Goal: Check status: Check status

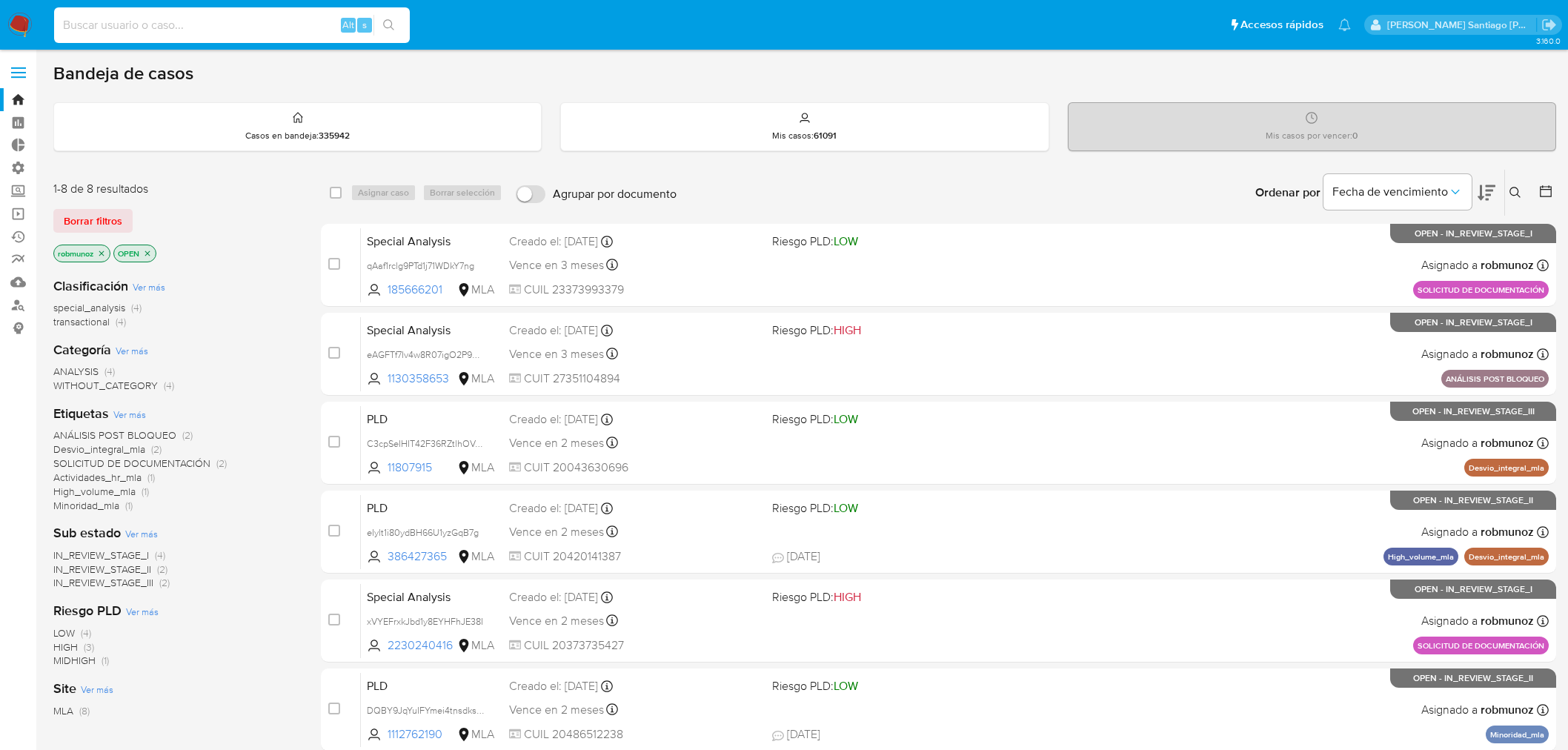
click at [151, 28] on input at bounding box center [232, 25] width 356 height 19
type input "[EMAIL_ADDRESS][DOMAIN_NAME]"
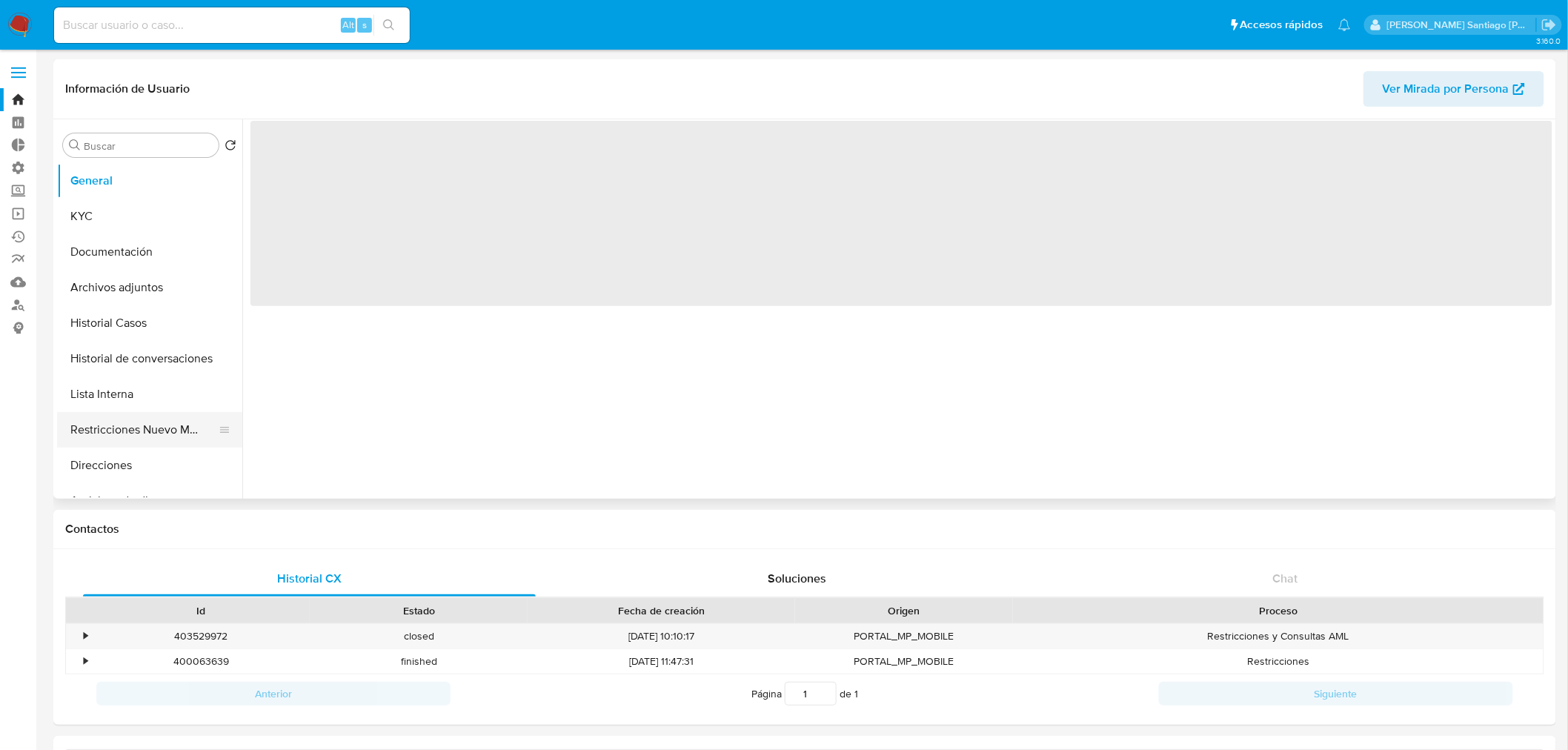
click at [163, 438] on button "Restricciones Nuevo Mundo" at bounding box center [143, 429] width 173 height 36
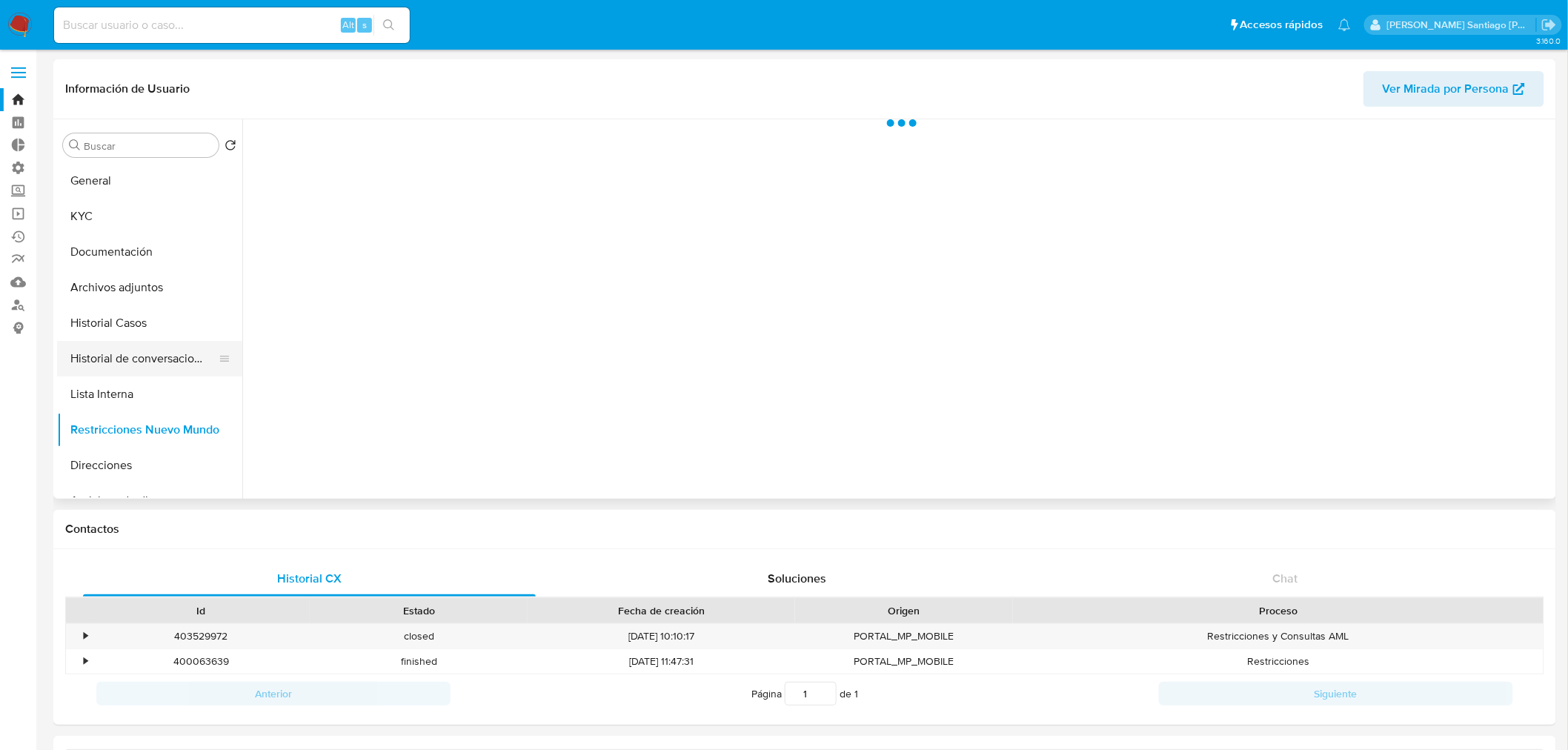
select select "10"
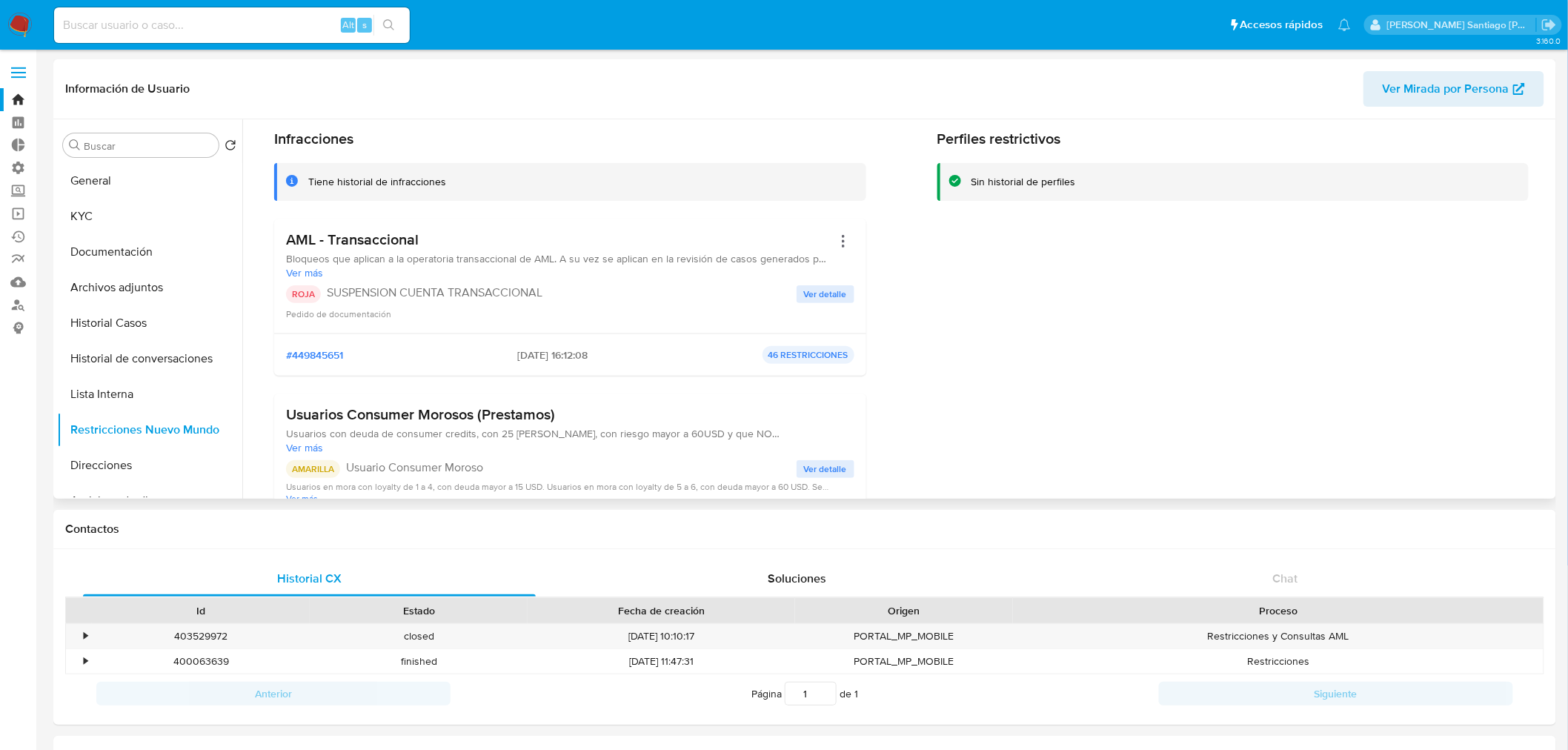
scroll to position [83, 0]
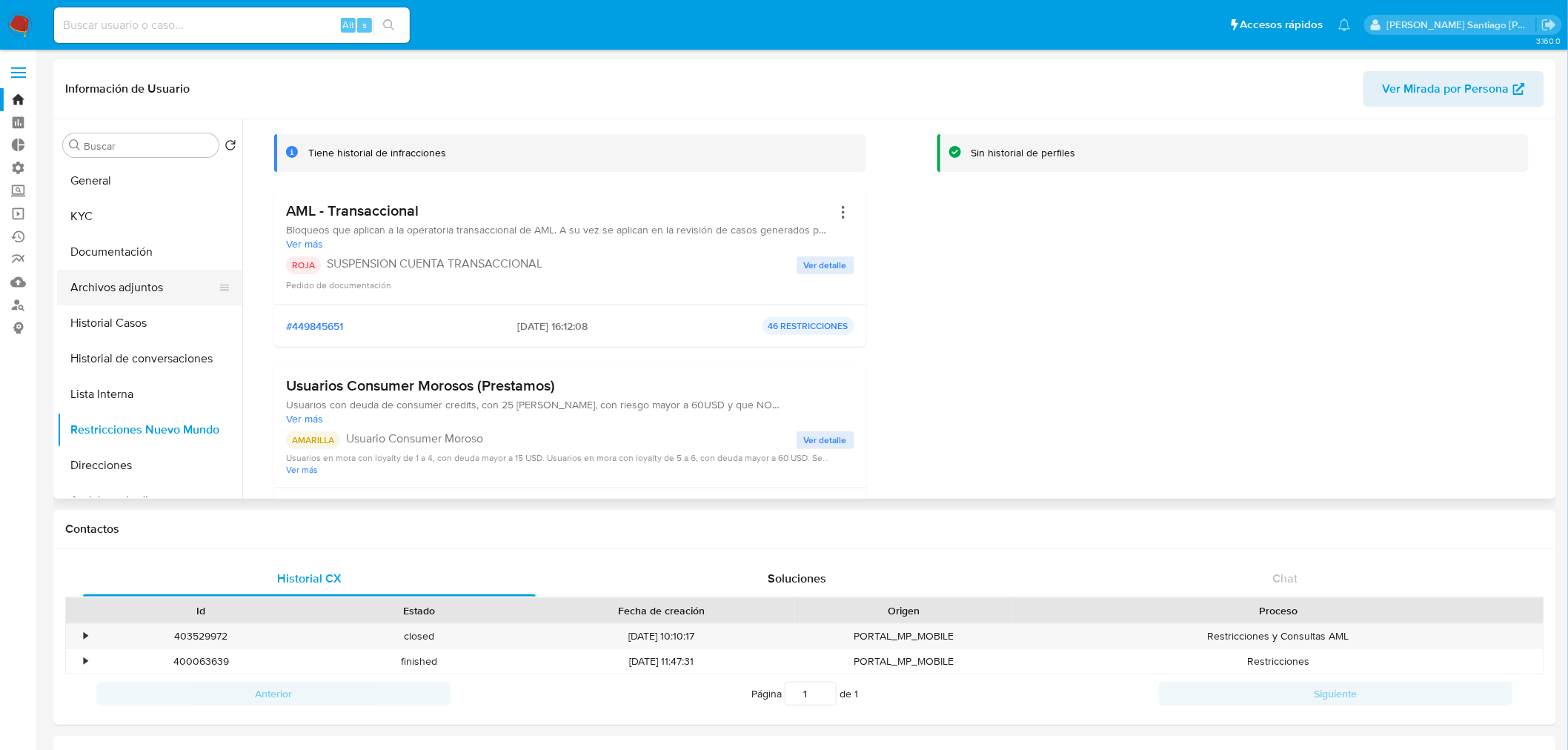
click at [89, 283] on button "Archivos adjuntos" at bounding box center [143, 287] width 173 height 36
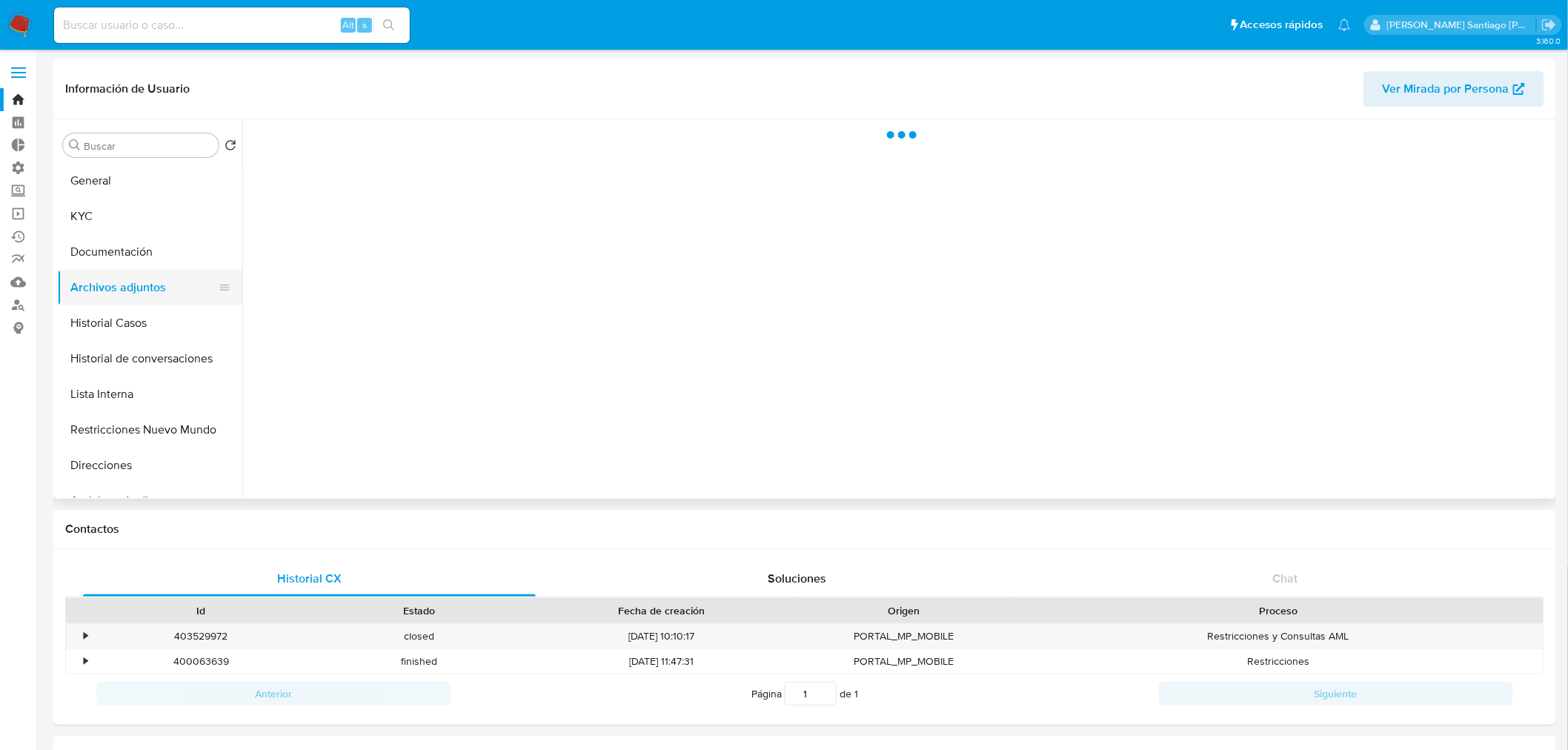
scroll to position [0, 0]
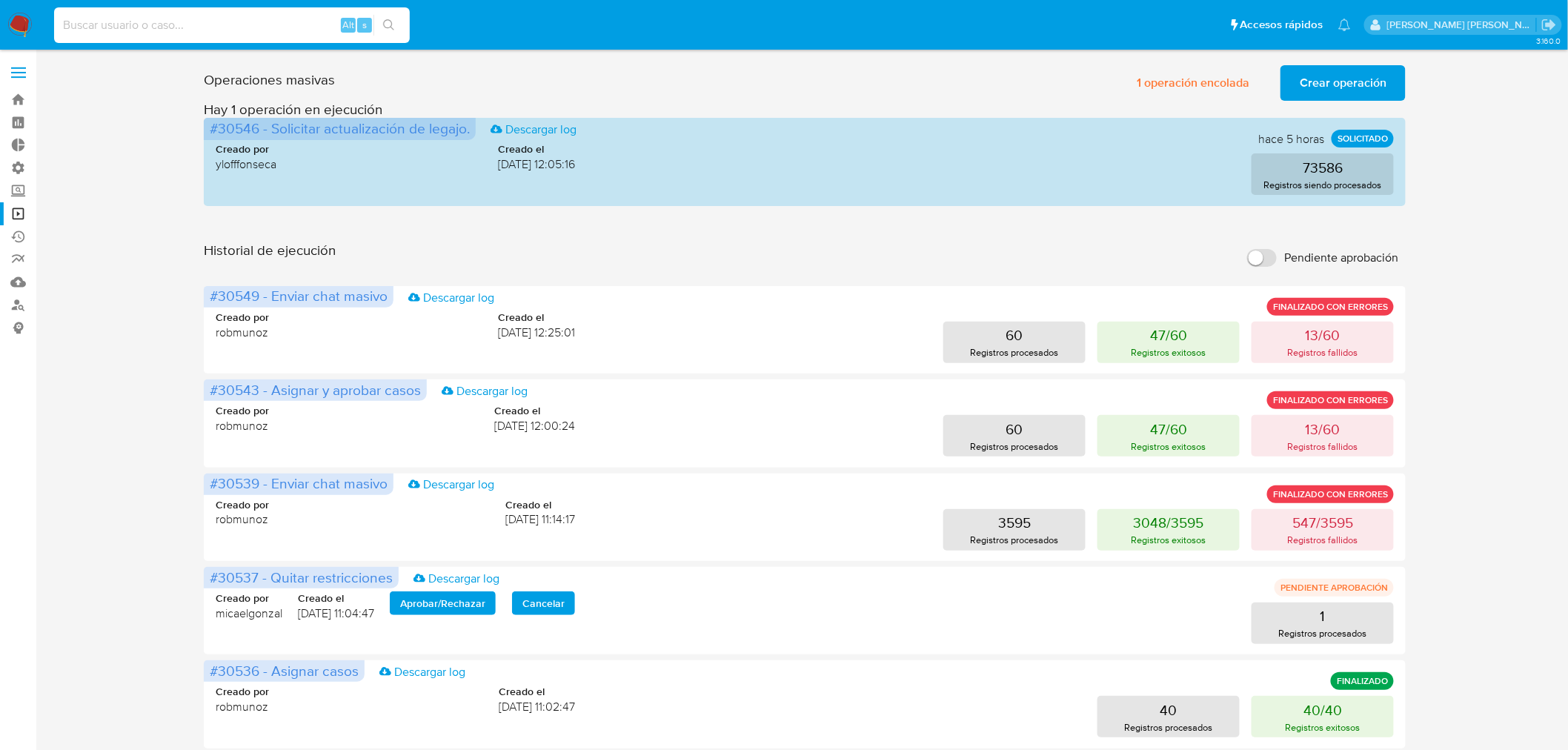
click at [224, 23] on input at bounding box center [232, 25] width 356 height 19
type input "116721504"
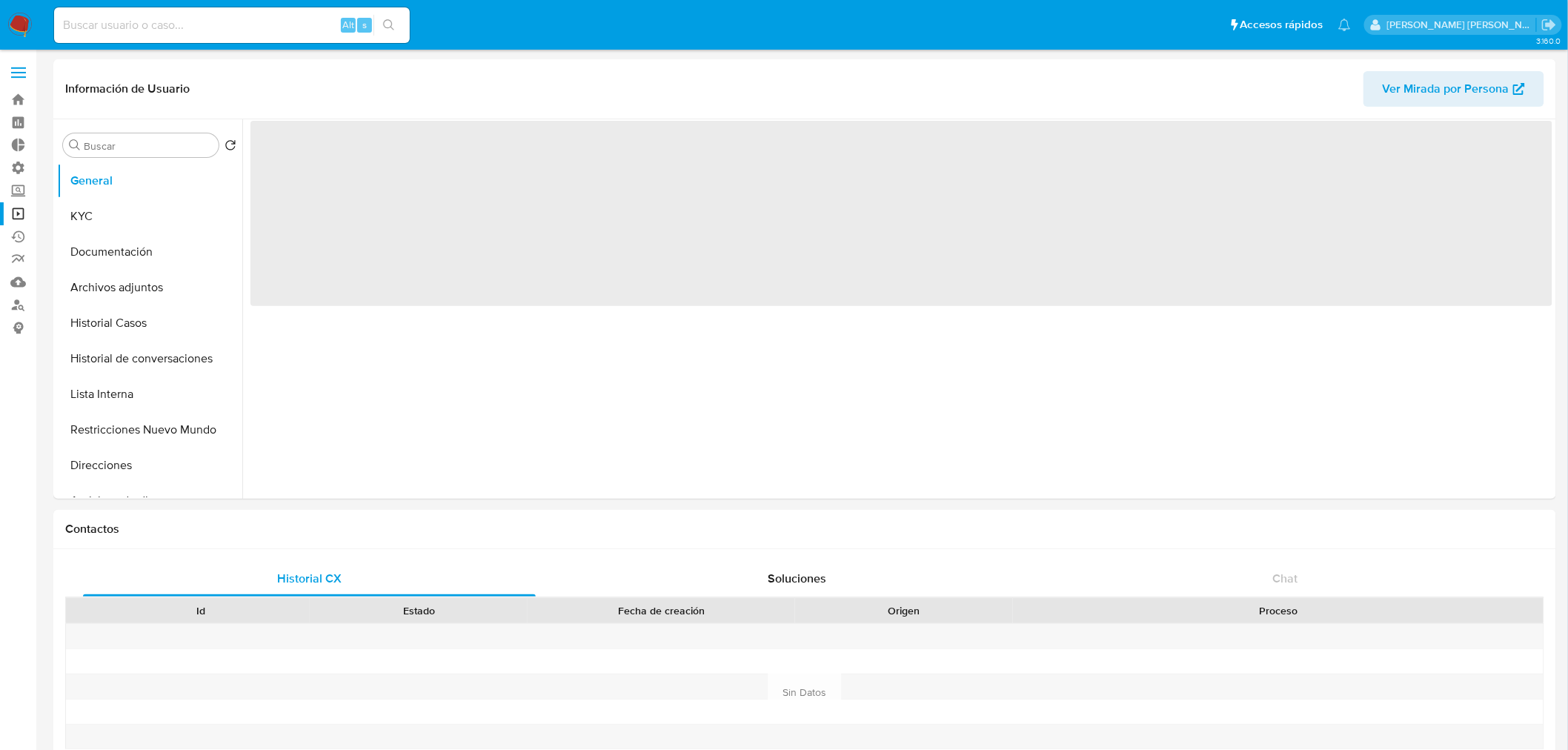
select select "10"
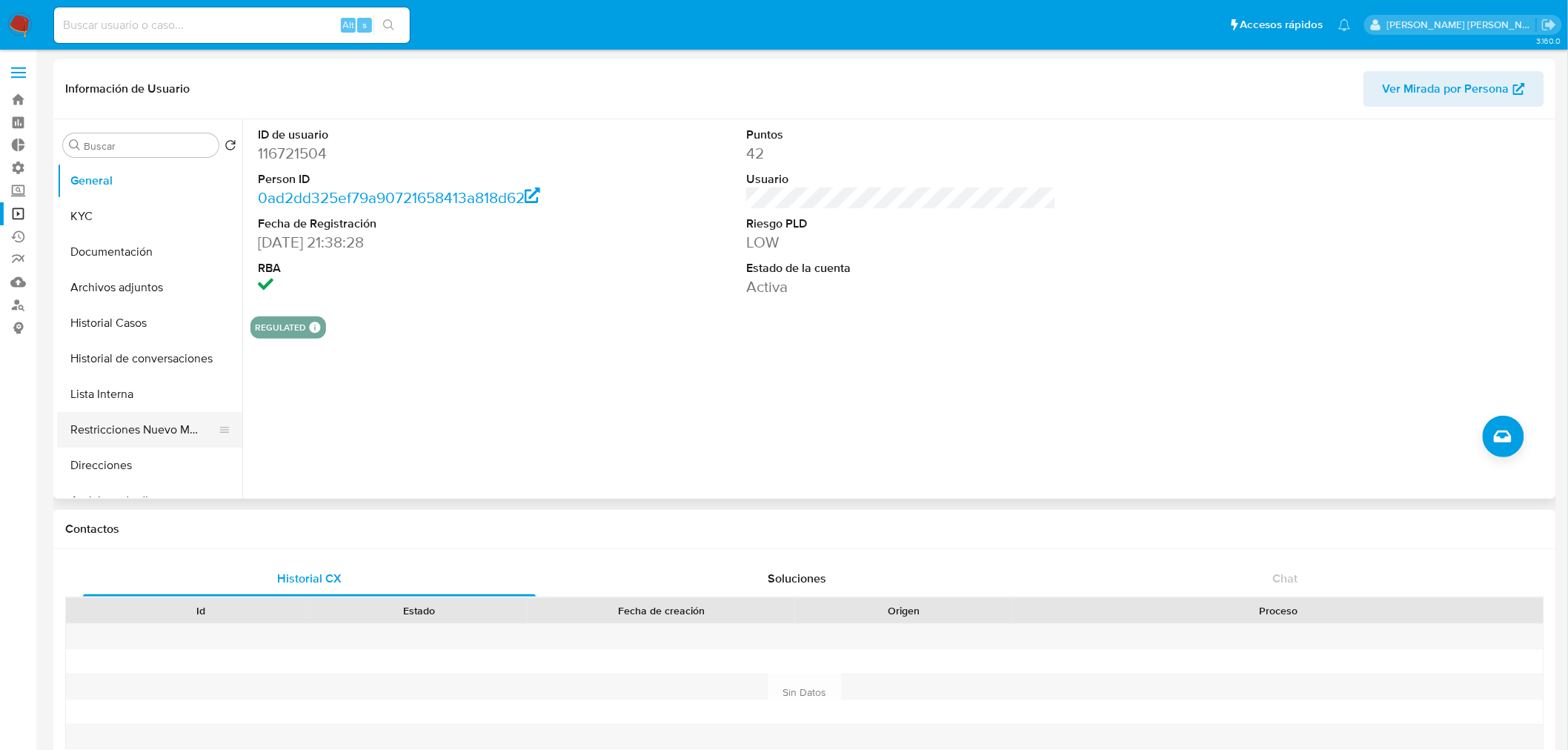
click at [98, 423] on button "Restricciones Nuevo Mundo" at bounding box center [143, 429] width 173 height 36
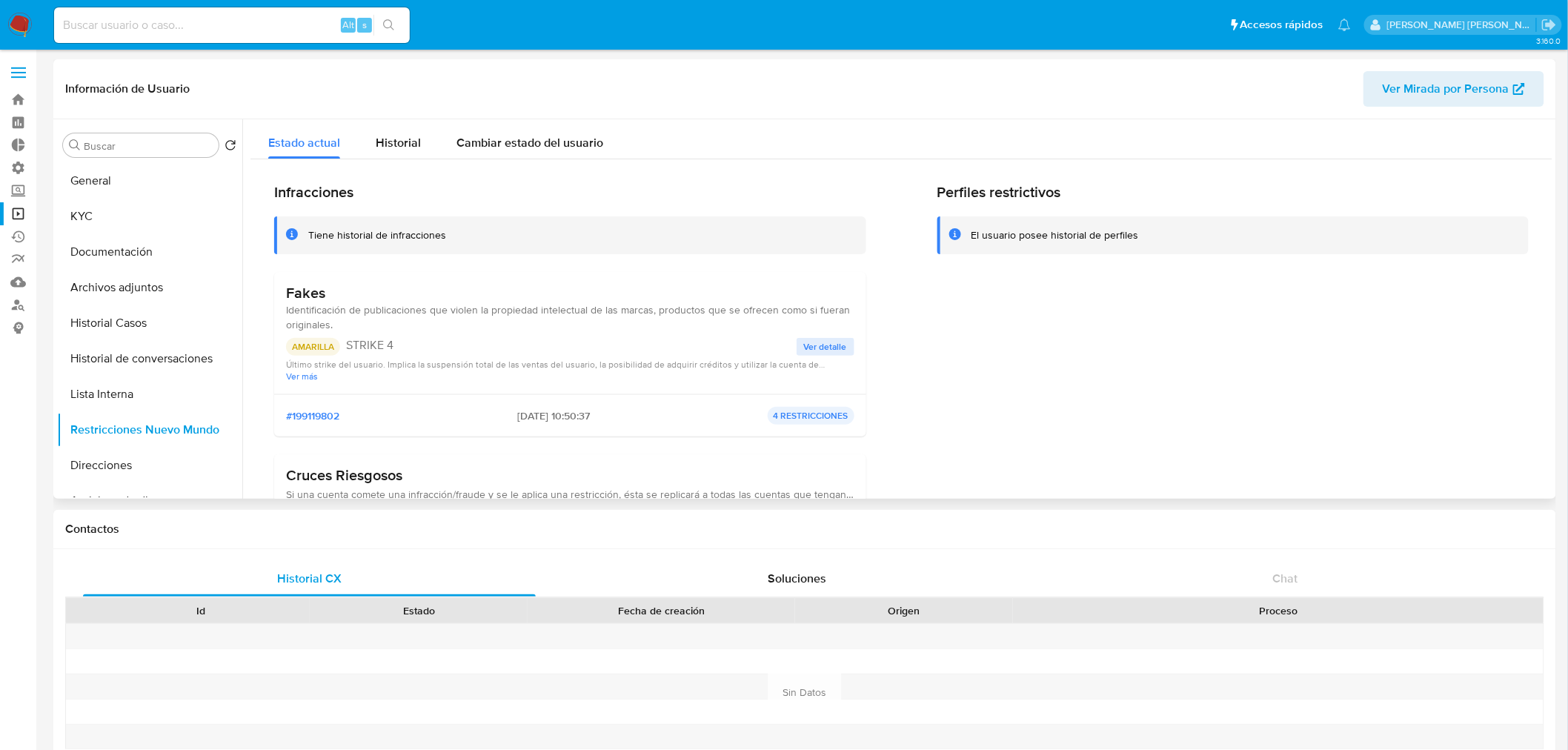
click at [819, 352] on span "Ver detalle" at bounding box center [825, 346] width 43 height 14
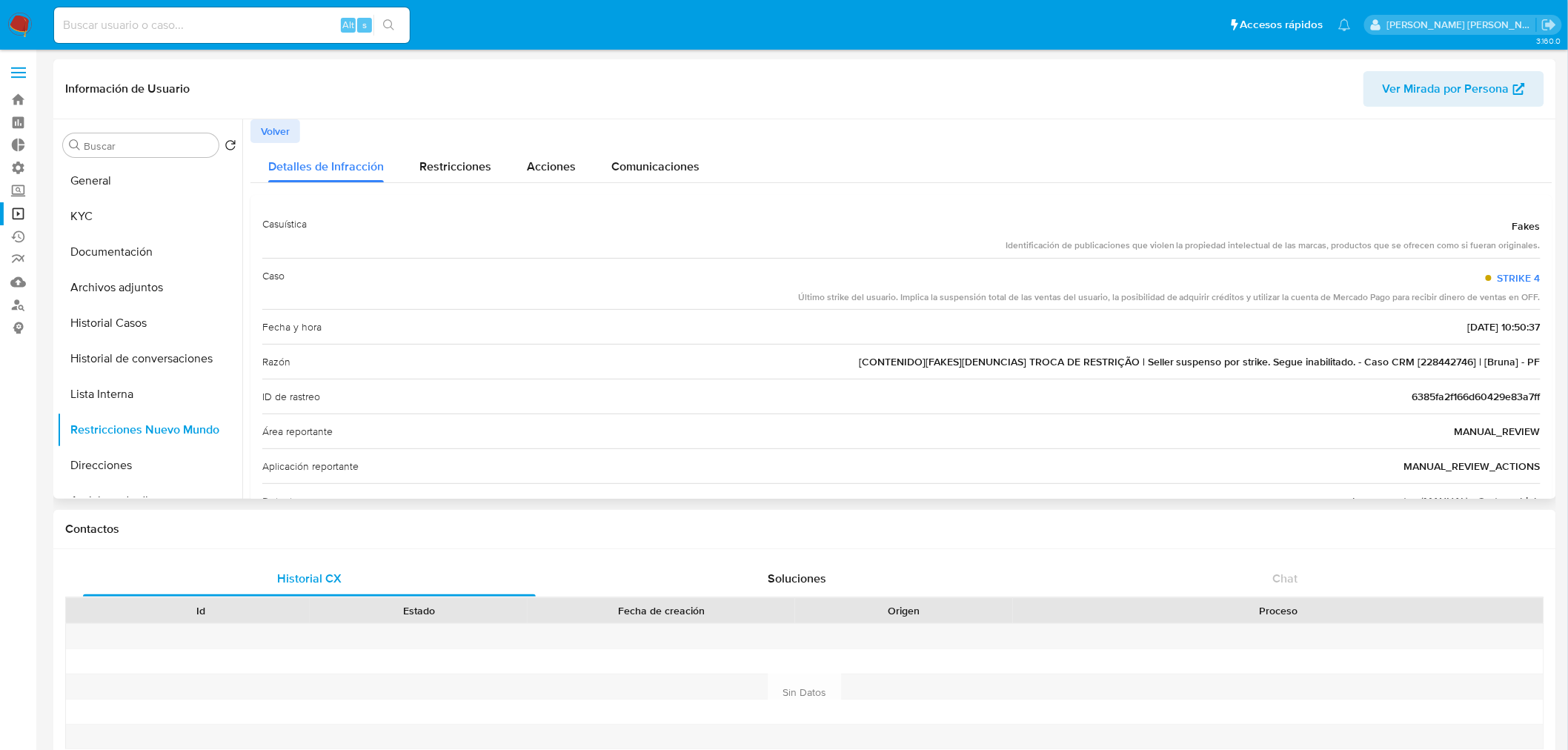
click at [292, 134] on button "Volver" at bounding box center [275, 131] width 50 height 24
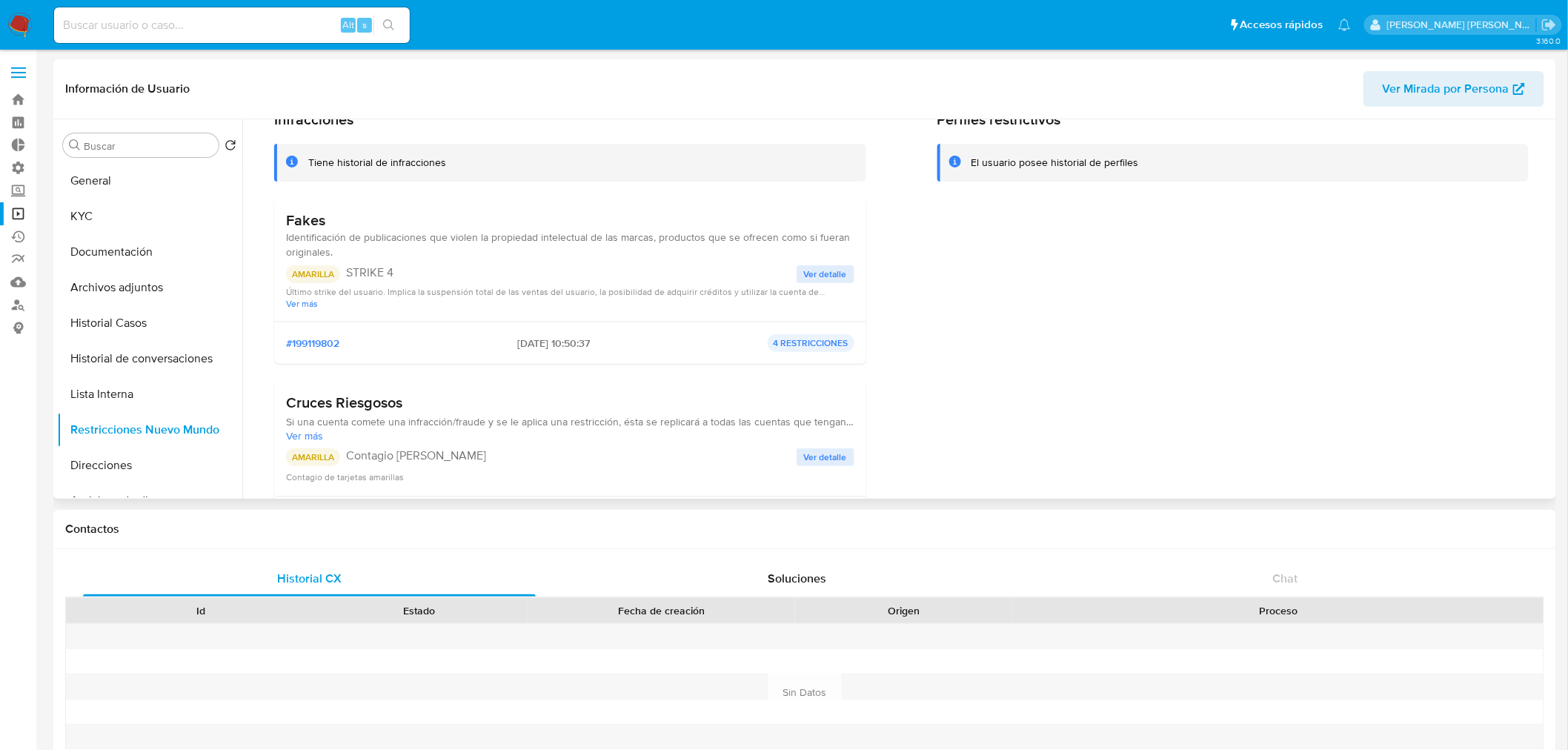
scroll to position [164, 0]
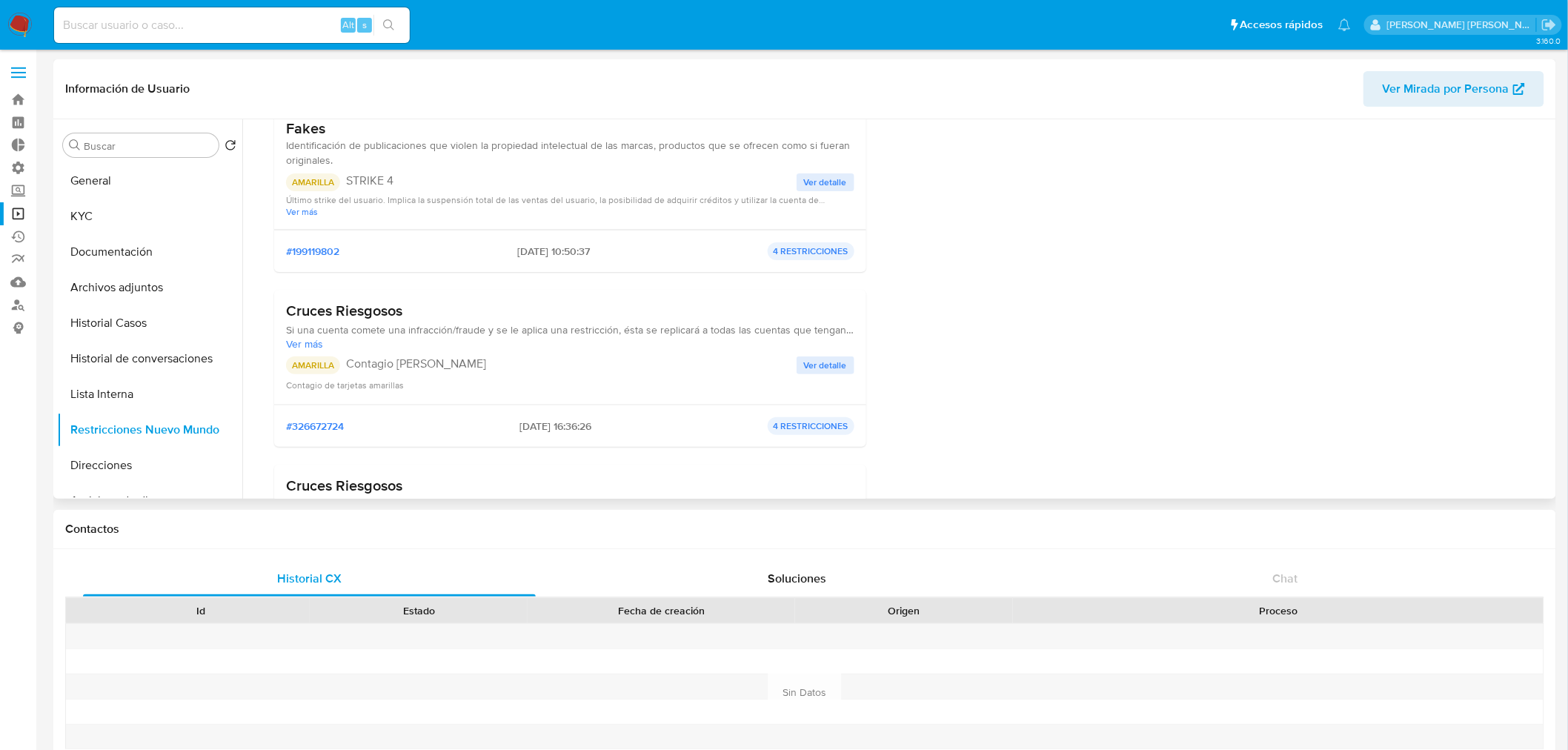
click at [812, 365] on span "Ver detalle" at bounding box center [825, 364] width 43 height 14
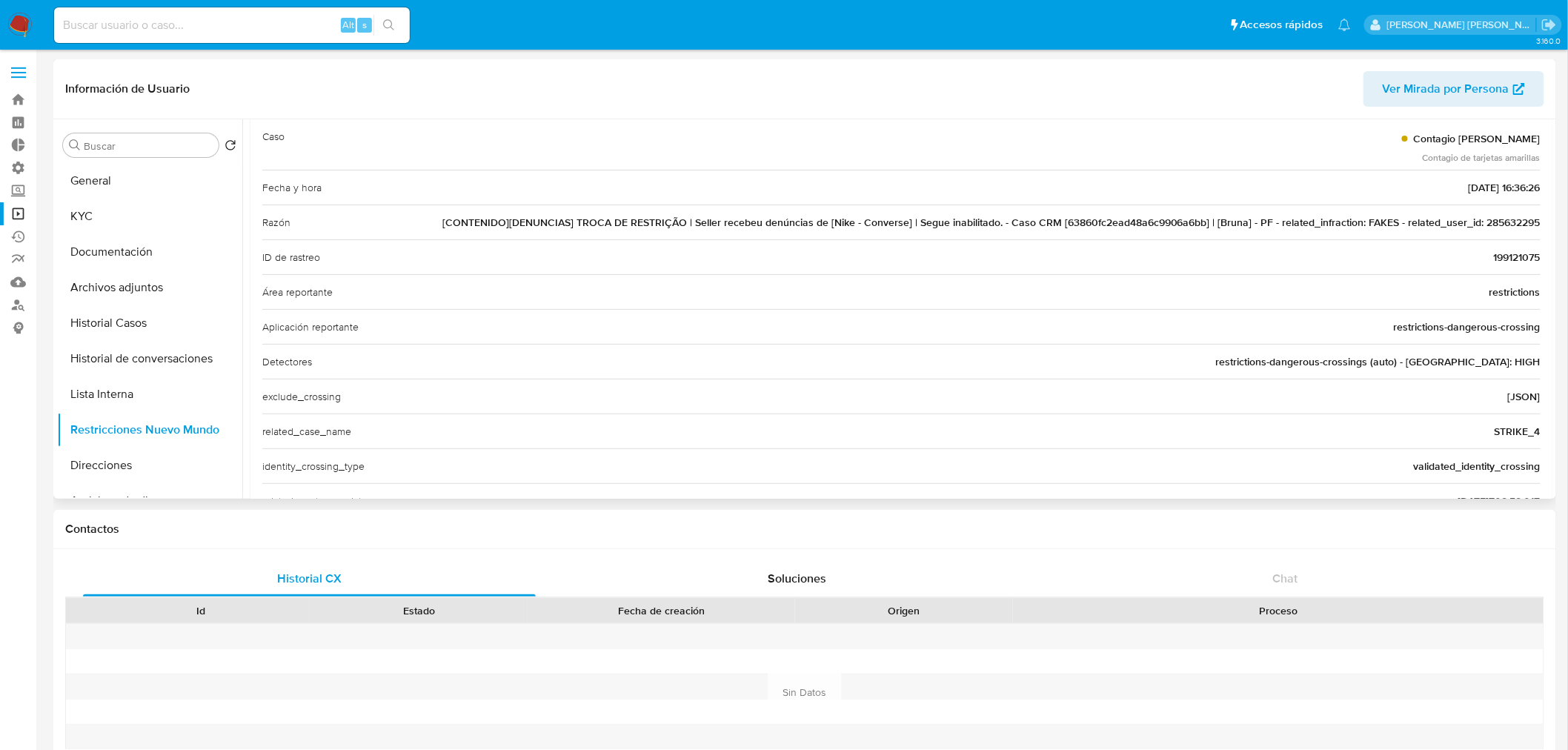
scroll to position [0, 0]
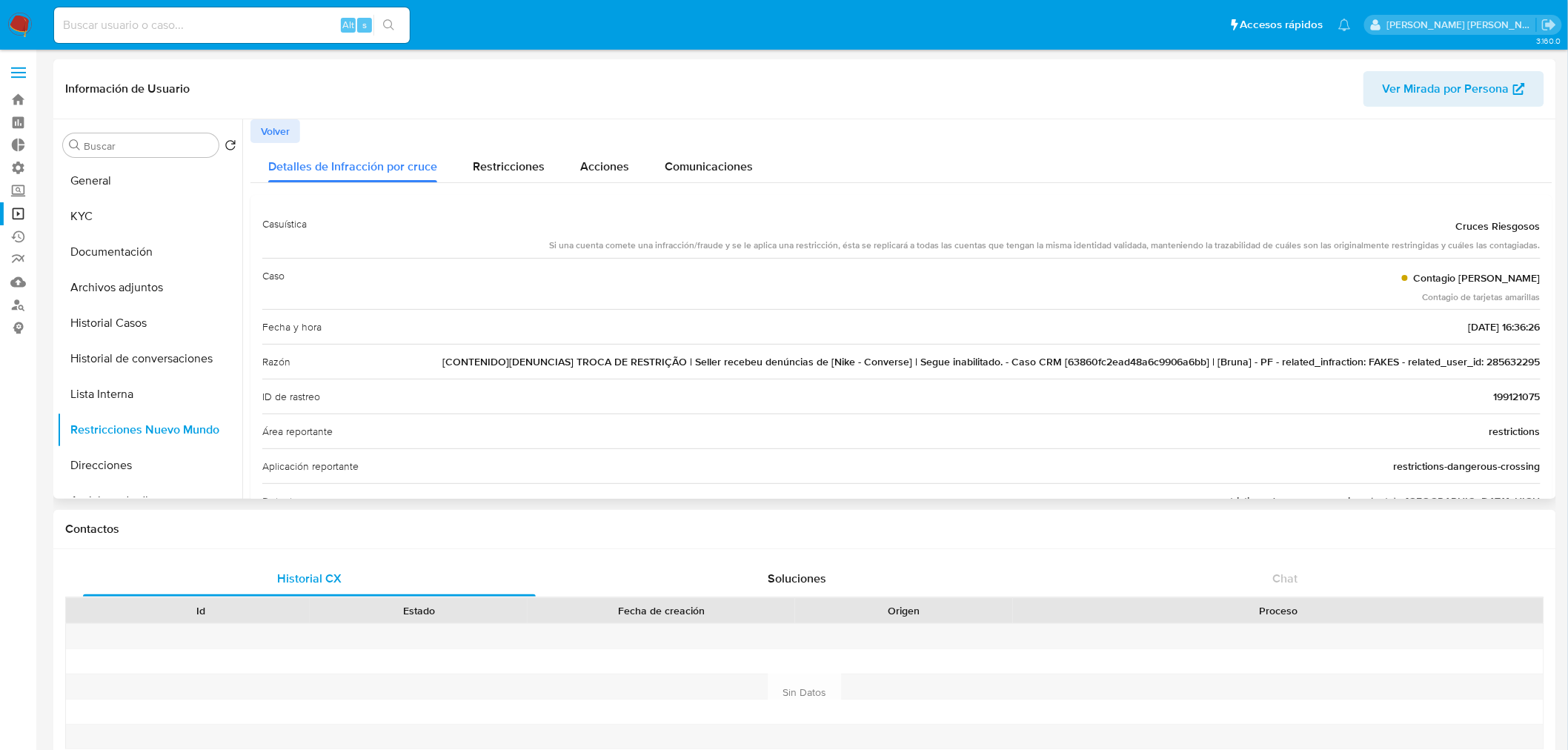
drag, startPoint x: 292, startPoint y: 126, endPoint x: 305, endPoint y: 143, distance: 21.4
click at [290, 127] on button "Volver" at bounding box center [275, 131] width 50 height 24
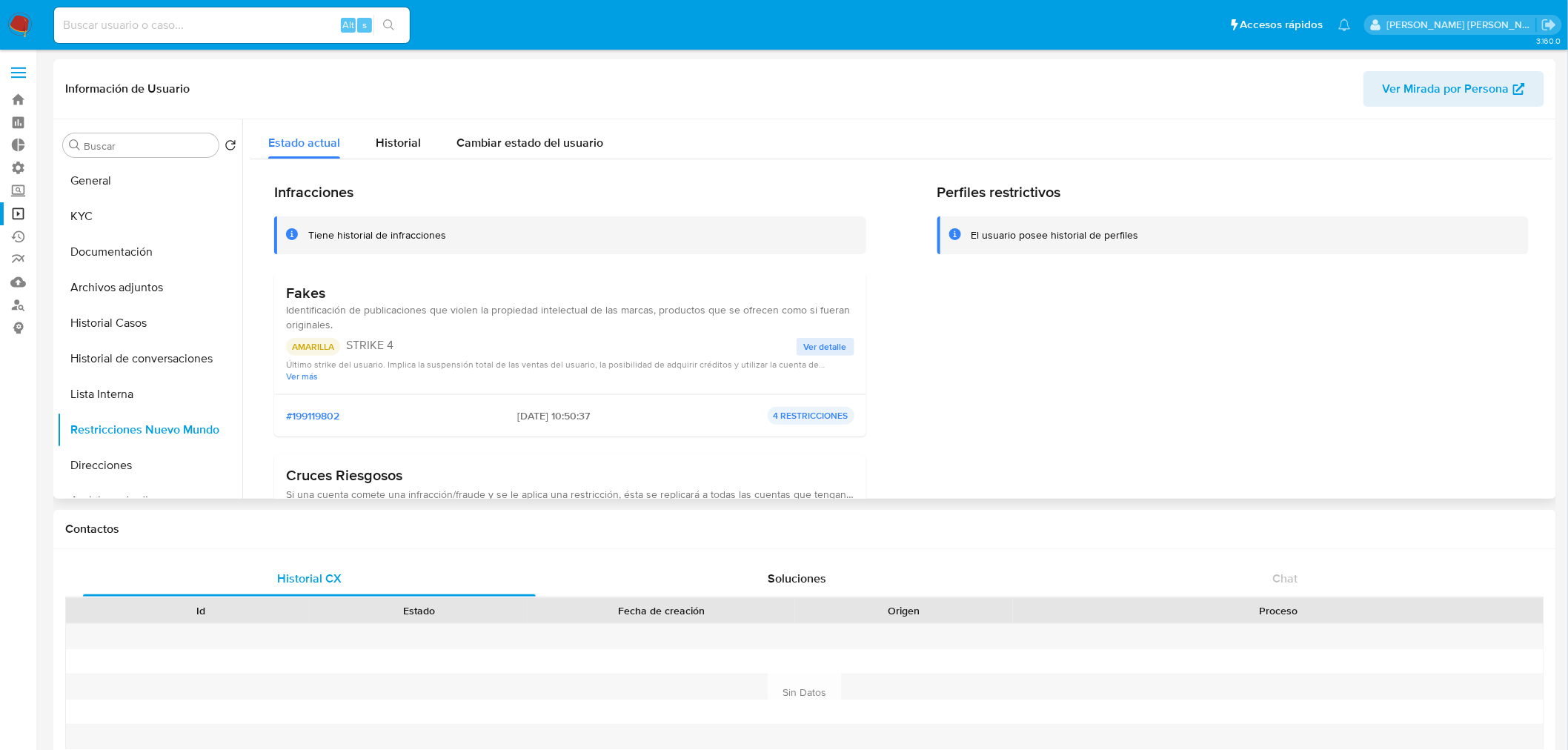
scroll to position [329, 0]
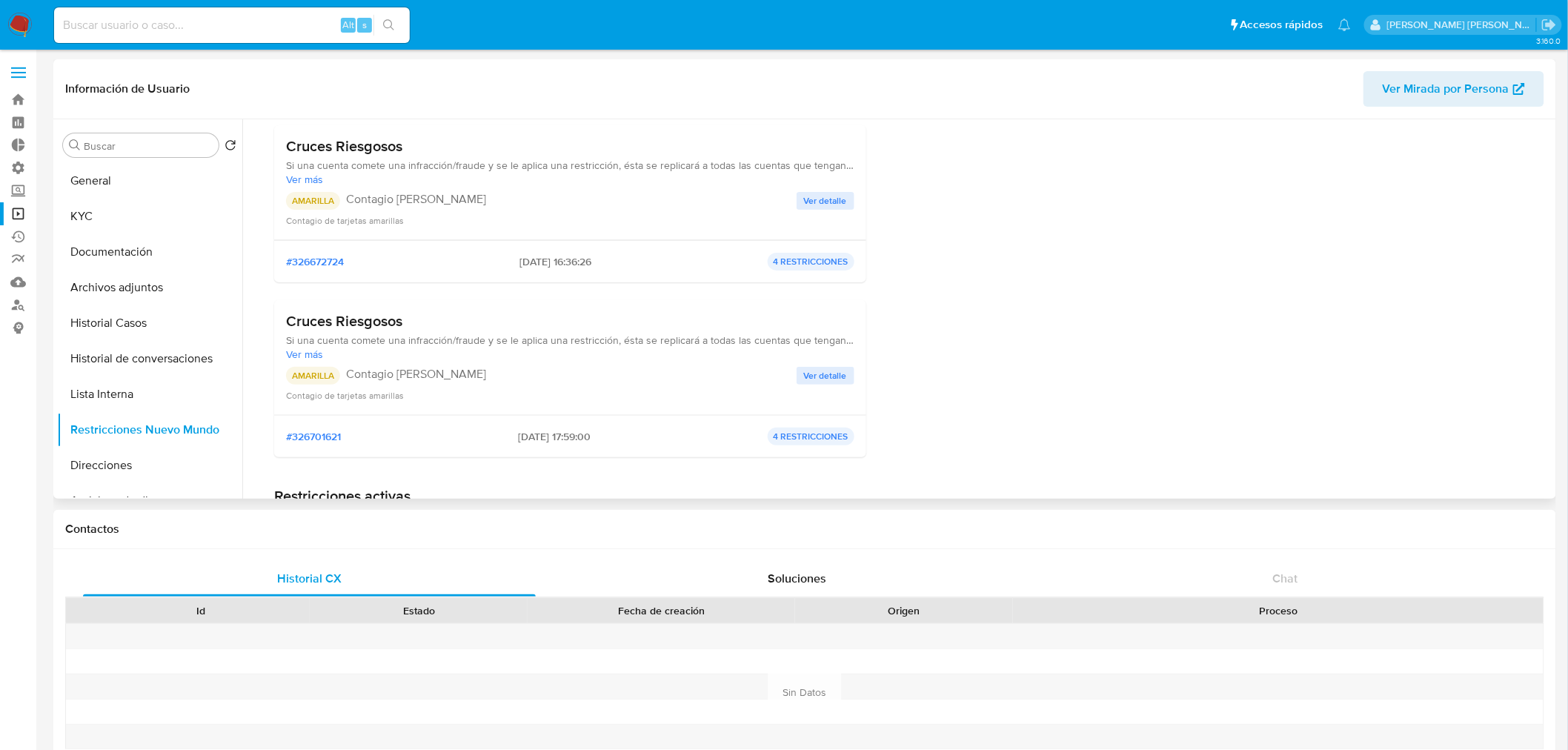
click at [831, 376] on span "Ver detalle" at bounding box center [825, 375] width 43 height 14
